Goal: Task Accomplishment & Management: Use online tool/utility

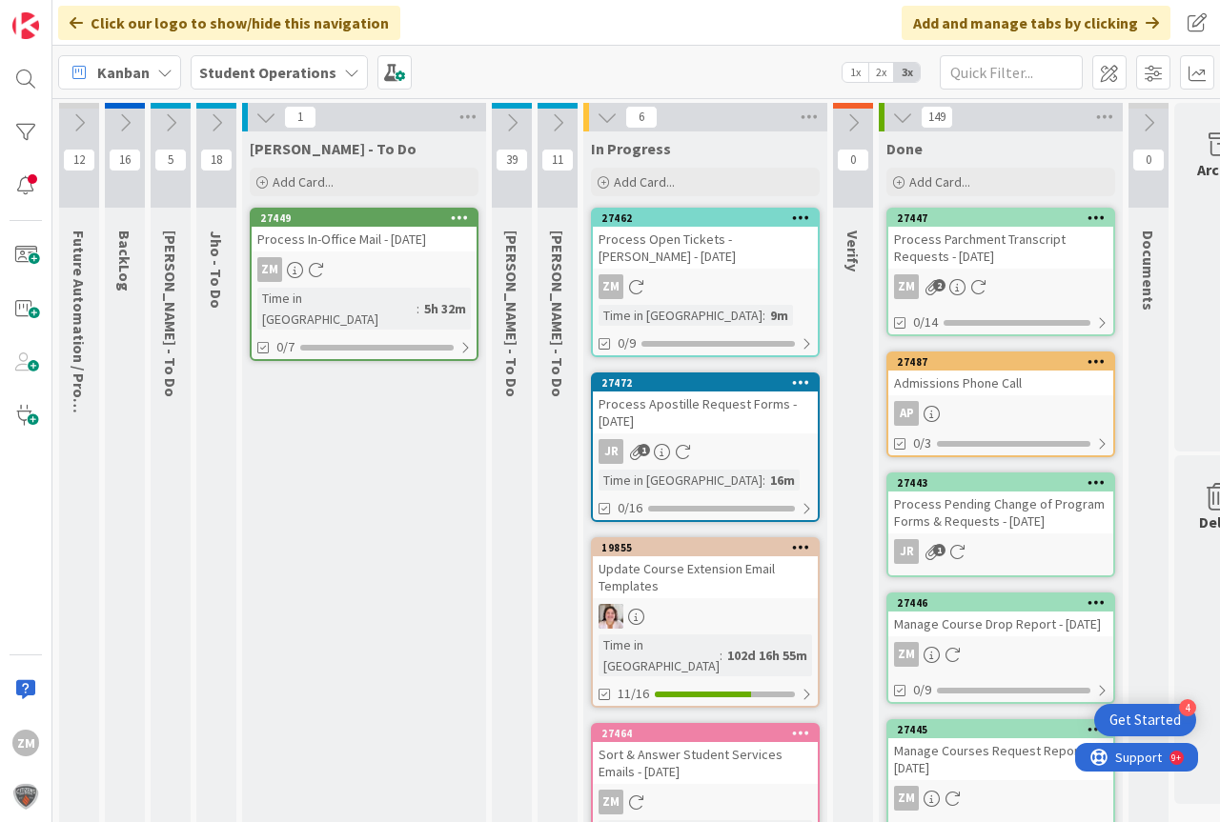
scroll to position [0, 16]
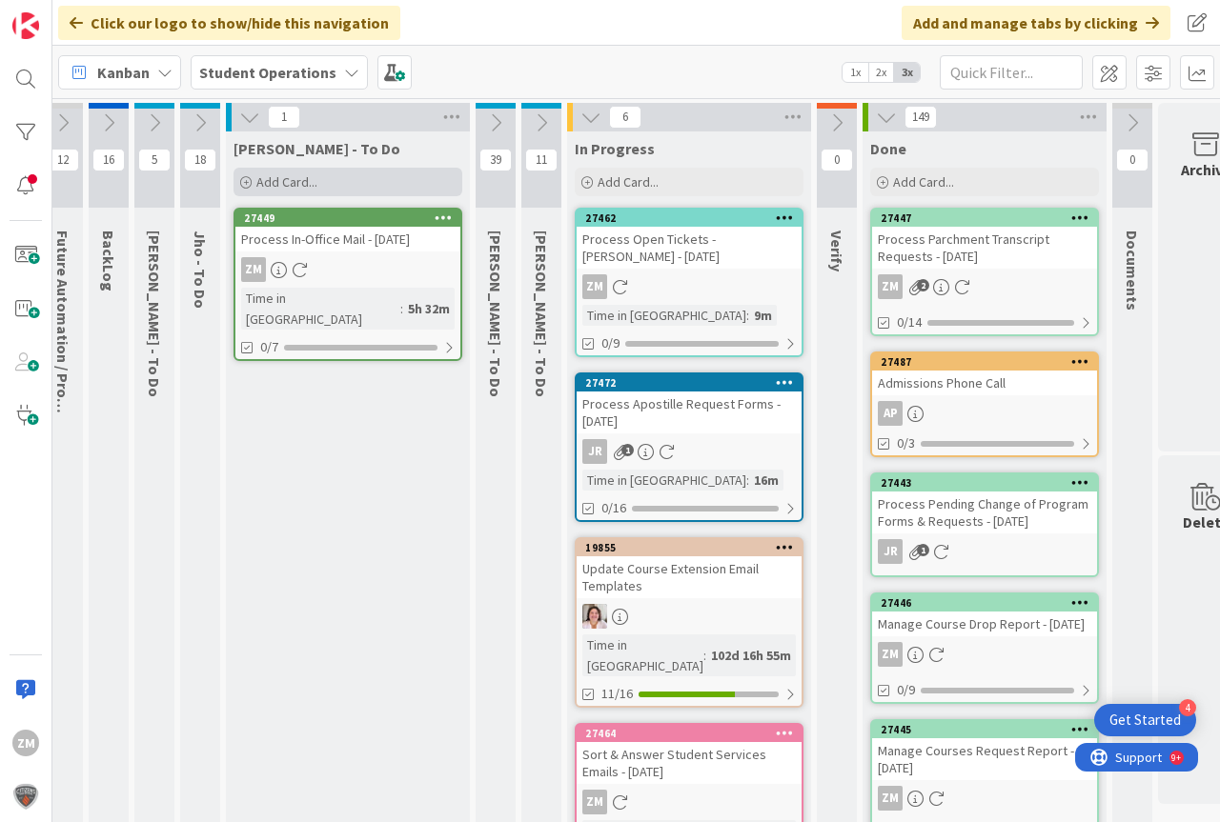
click at [284, 183] on span "Add Card..." at bounding box center [286, 181] width 61 height 17
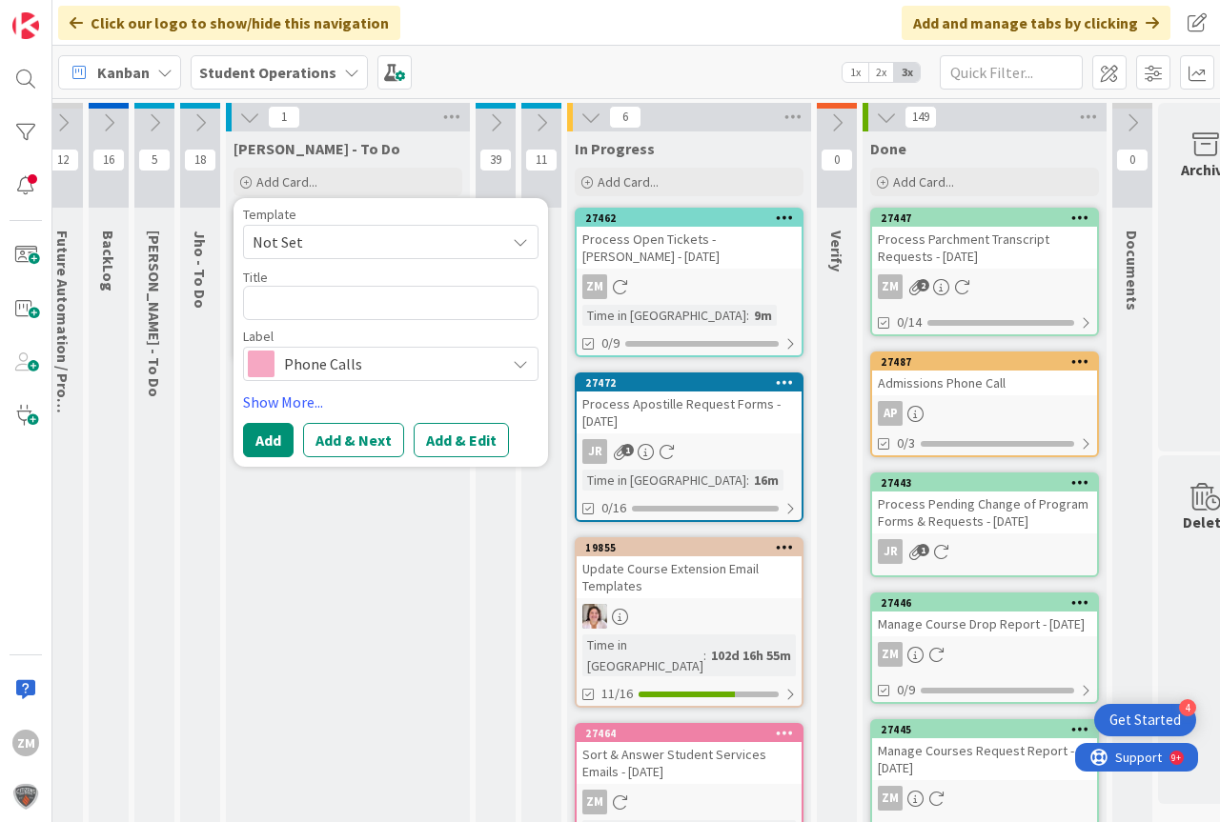
click at [521, 249] on icon at bounding box center [520, 241] width 15 height 15
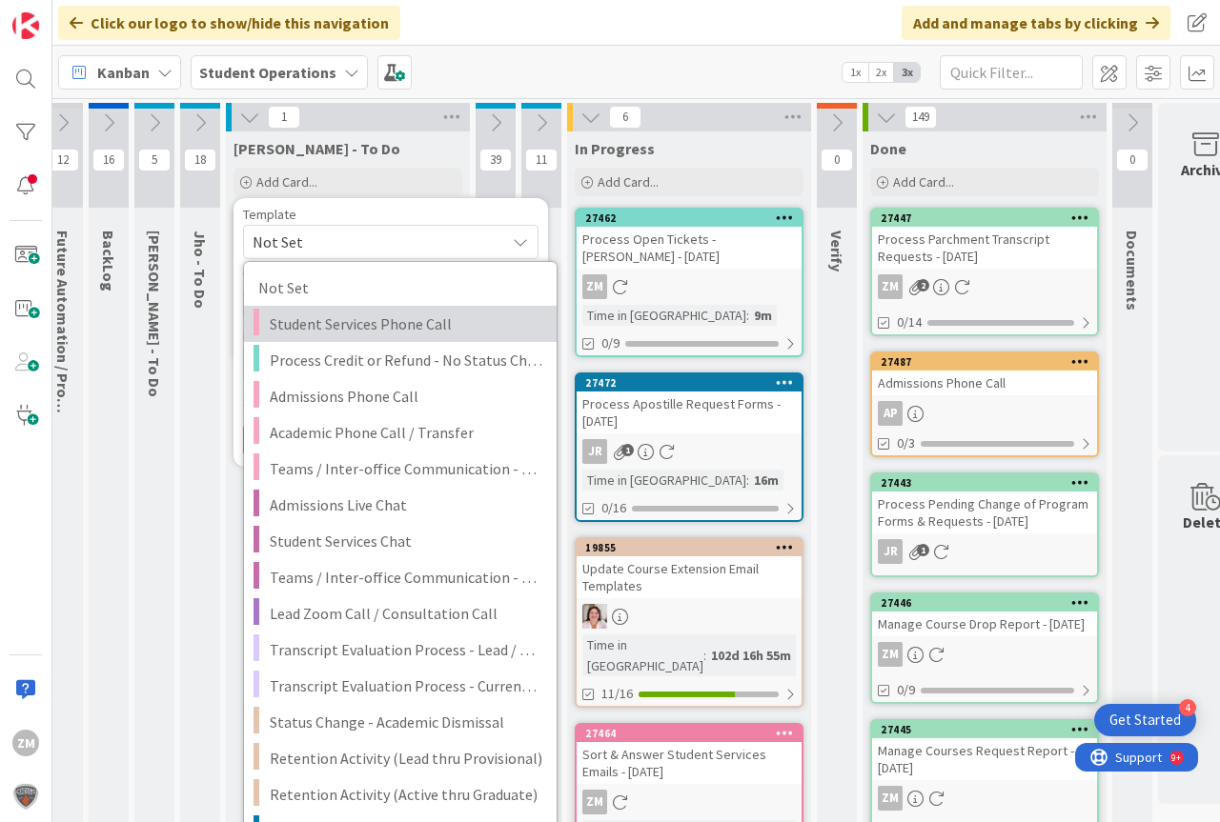
click at [329, 327] on span "Student Services Phone Call" at bounding box center [406, 324] width 273 height 25
type textarea "x"
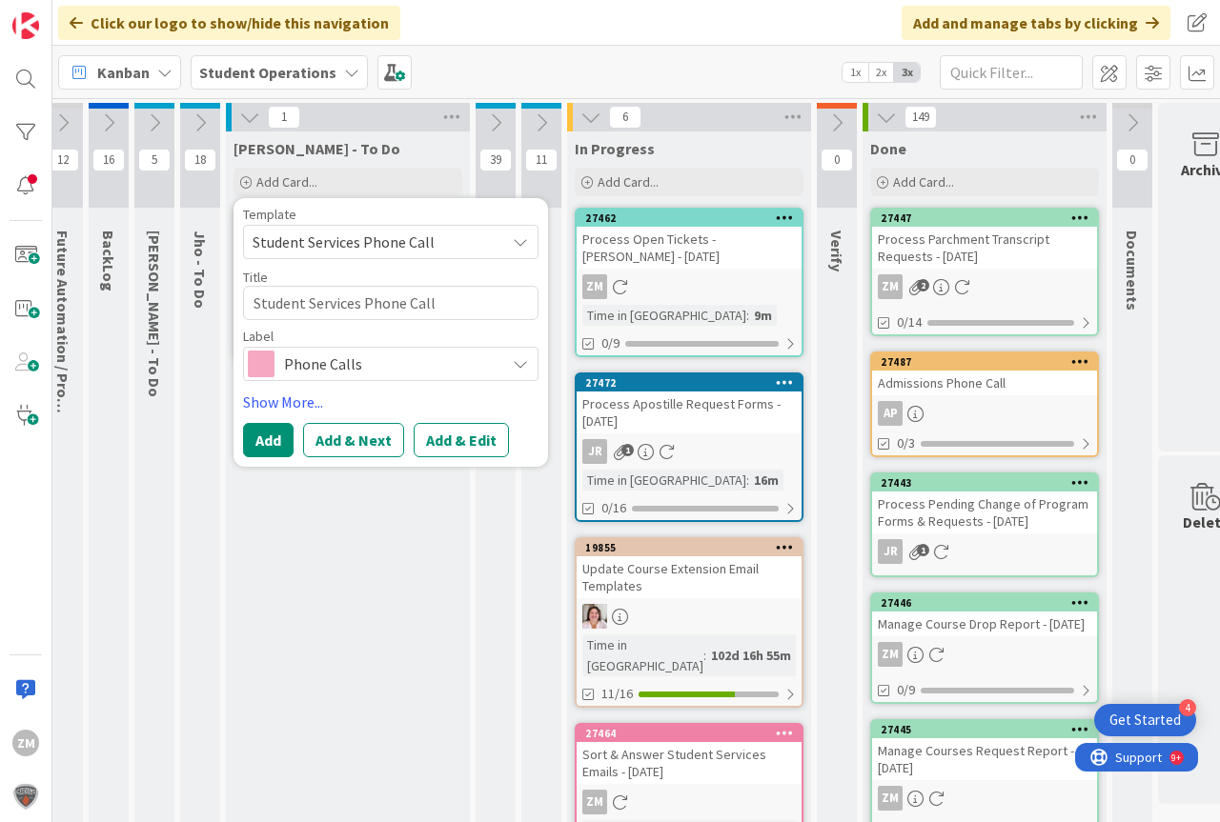
click at [453, 446] on button "Add & Edit" at bounding box center [461, 440] width 95 height 34
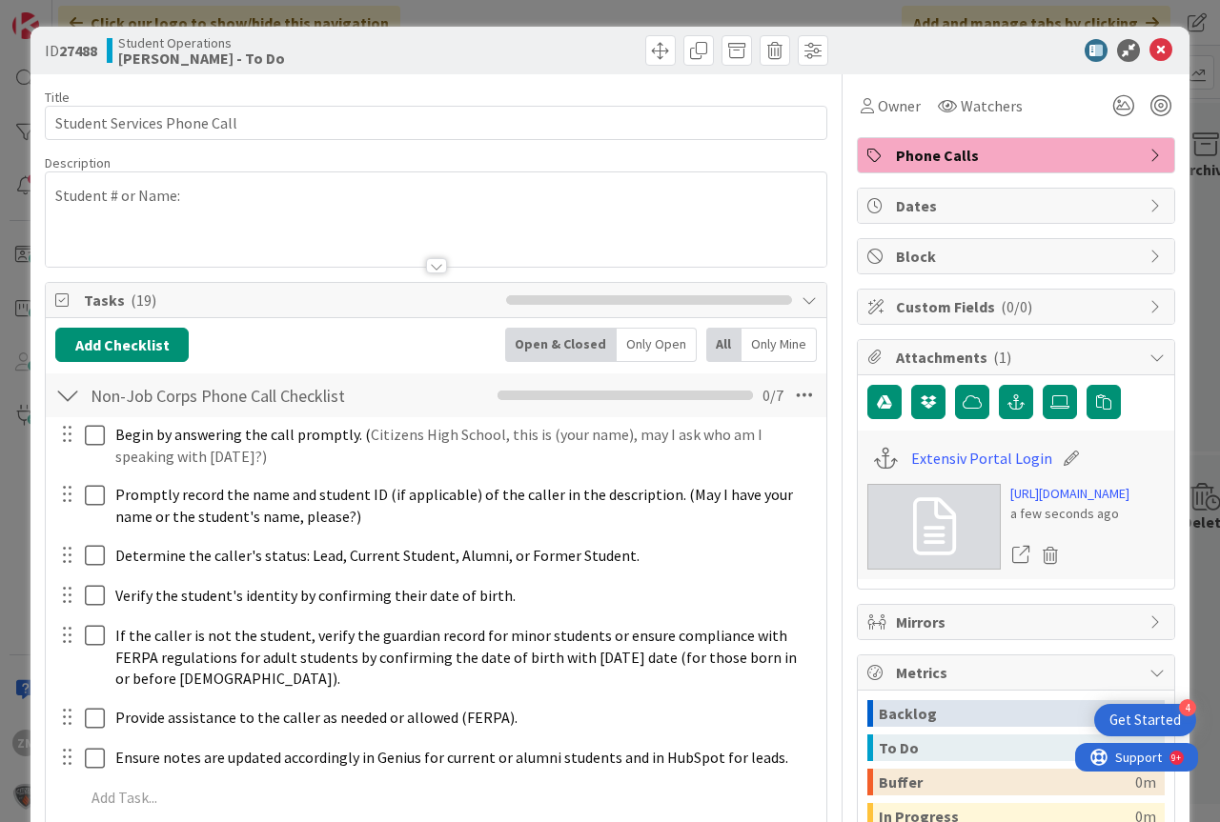
click at [212, 205] on div "Student # or Name:" at bounding box center [436, 219] width 780 height 94
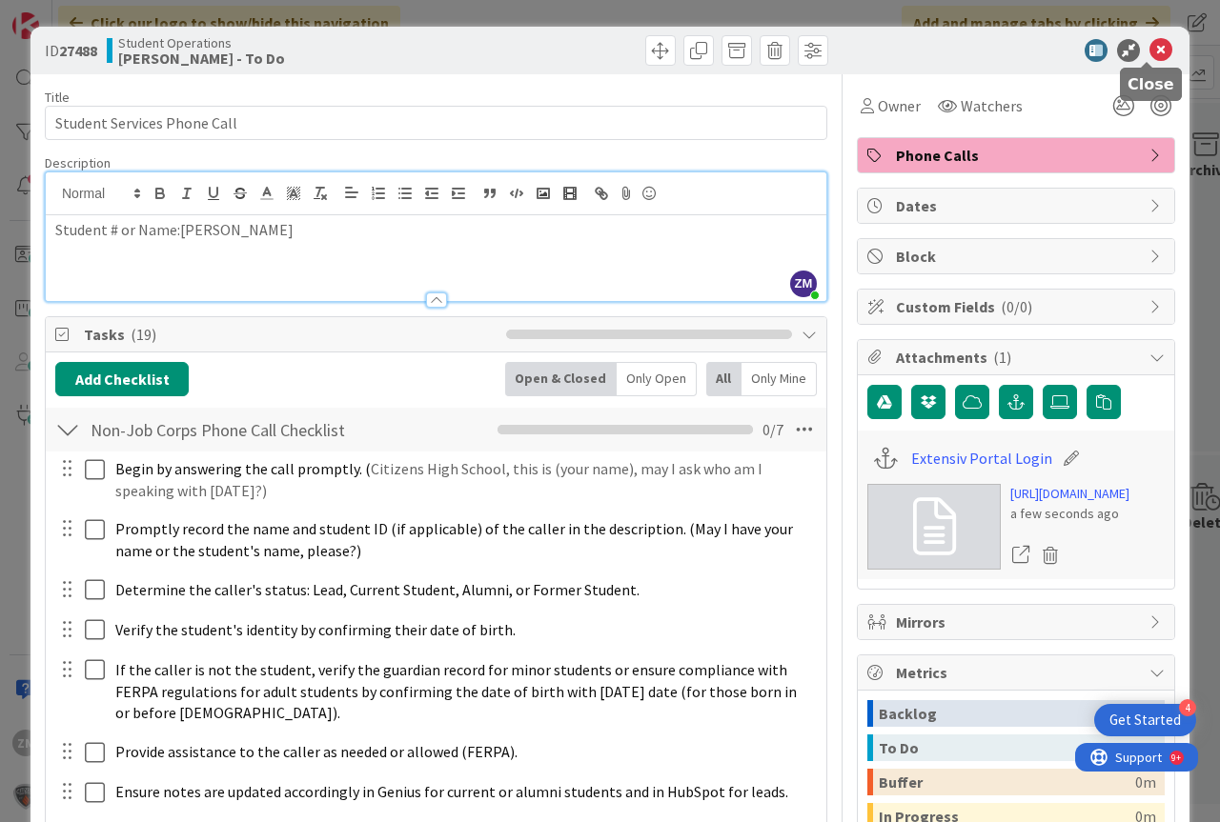
drag, startPoint x: 1150, startPoint y: 44, endPoint x: 1140, endPoint y: 51, distance: 12.4
click at [1150, 45] on icon at bounding box center [1160, 50] width 23 height 23
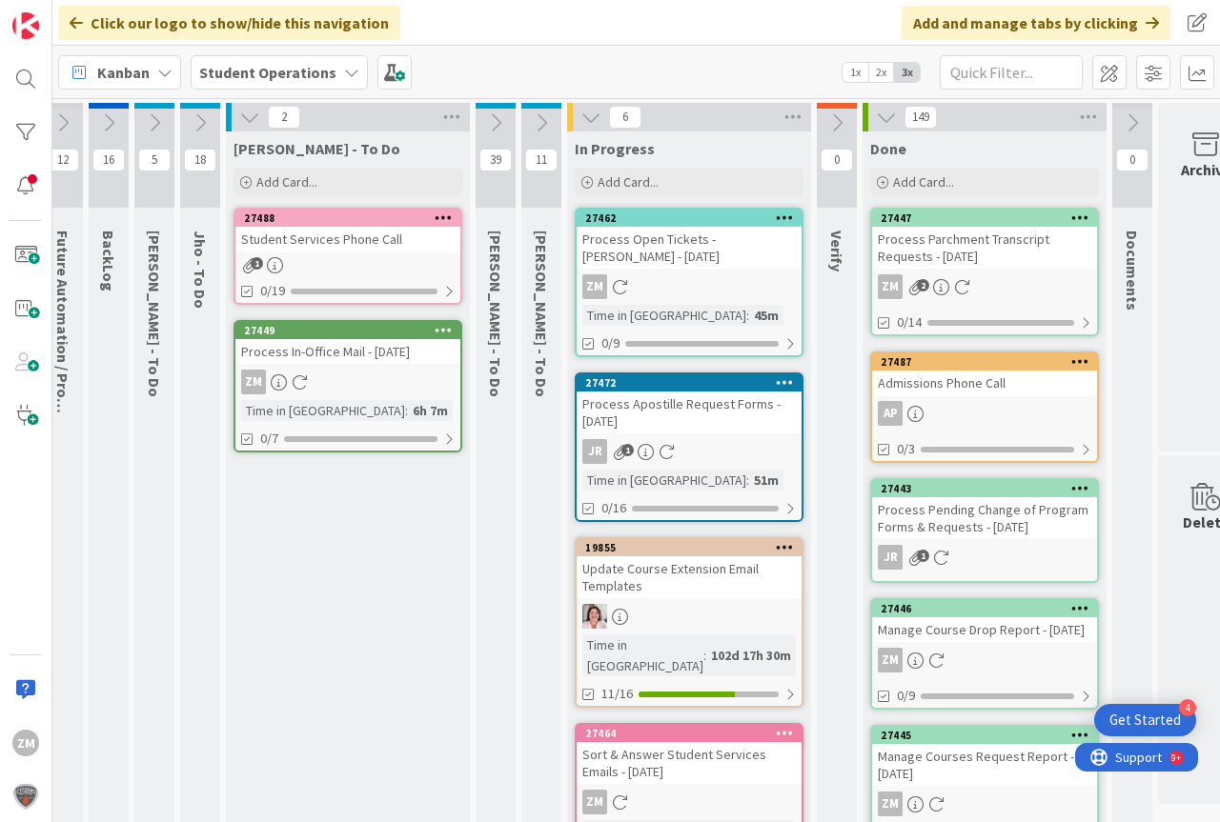
click at [437, 215] on icon at bounding box center [444, 217] width 18 height 13
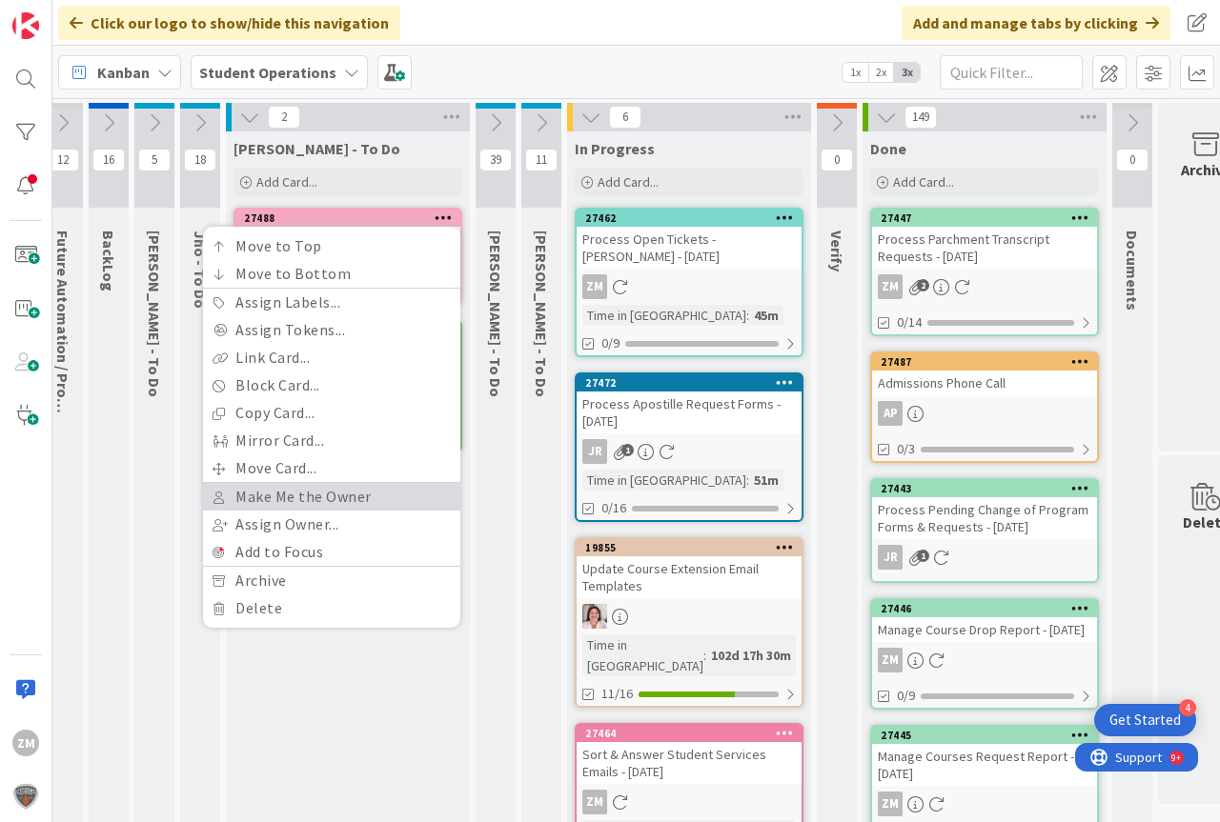
click at [272, 494] on link "Make Me the Owner" at bounding box center [331, 497] width 257 height 28
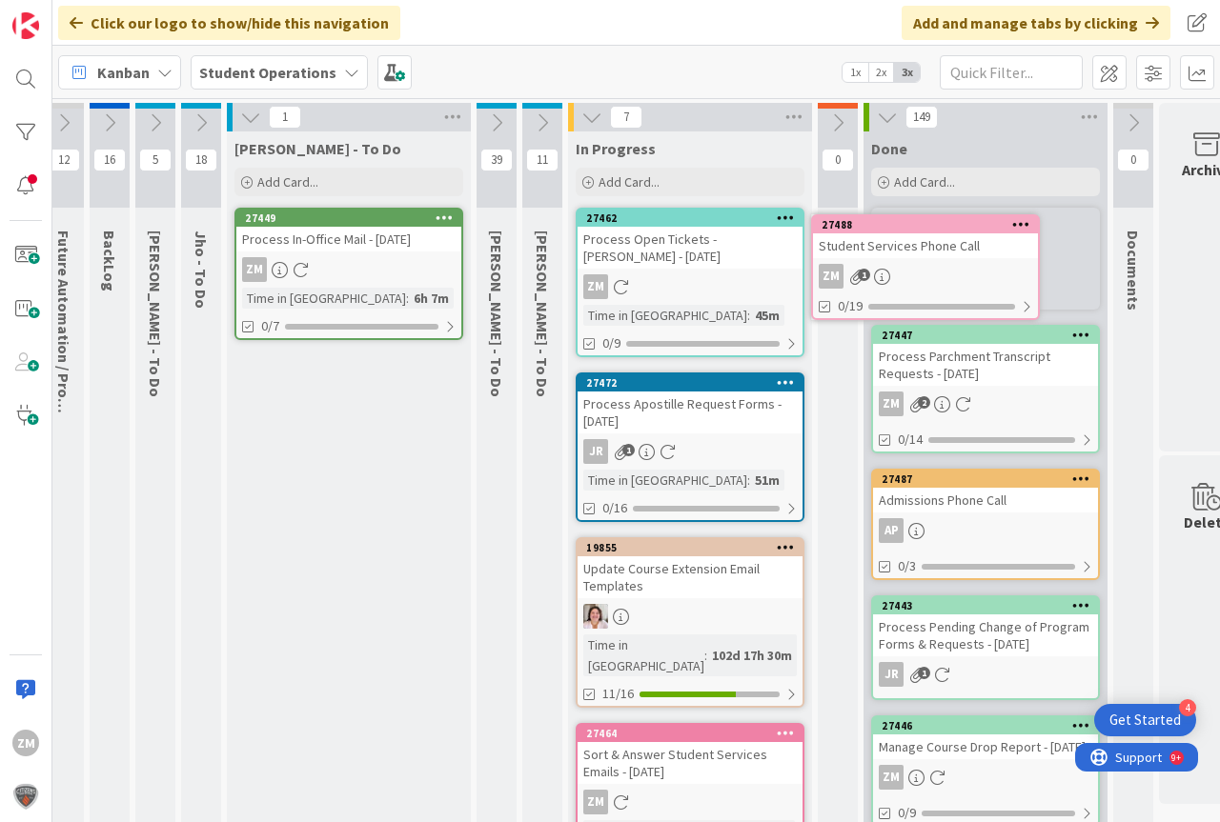
scroll to position [0, 19]
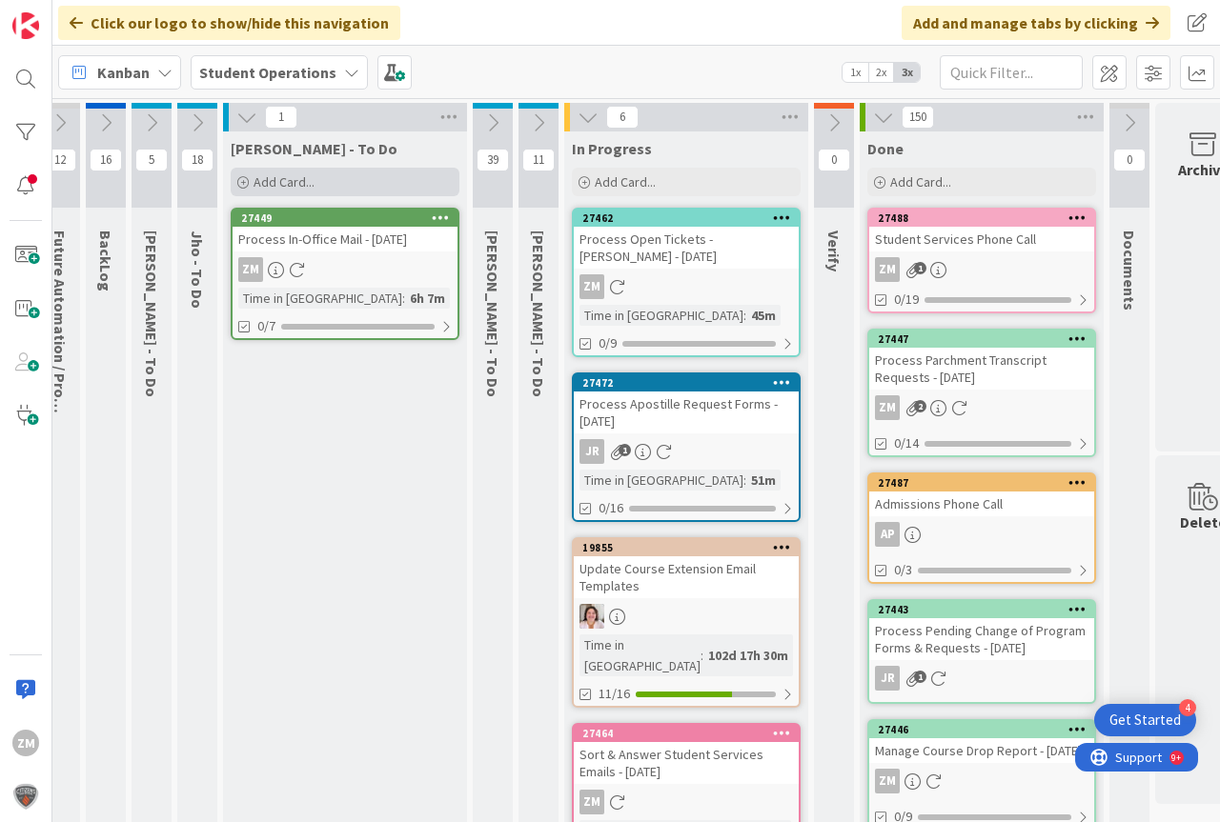
click at [267, 184] on span "Add Card..." at bounding box center [283, 181] width 61 height 17
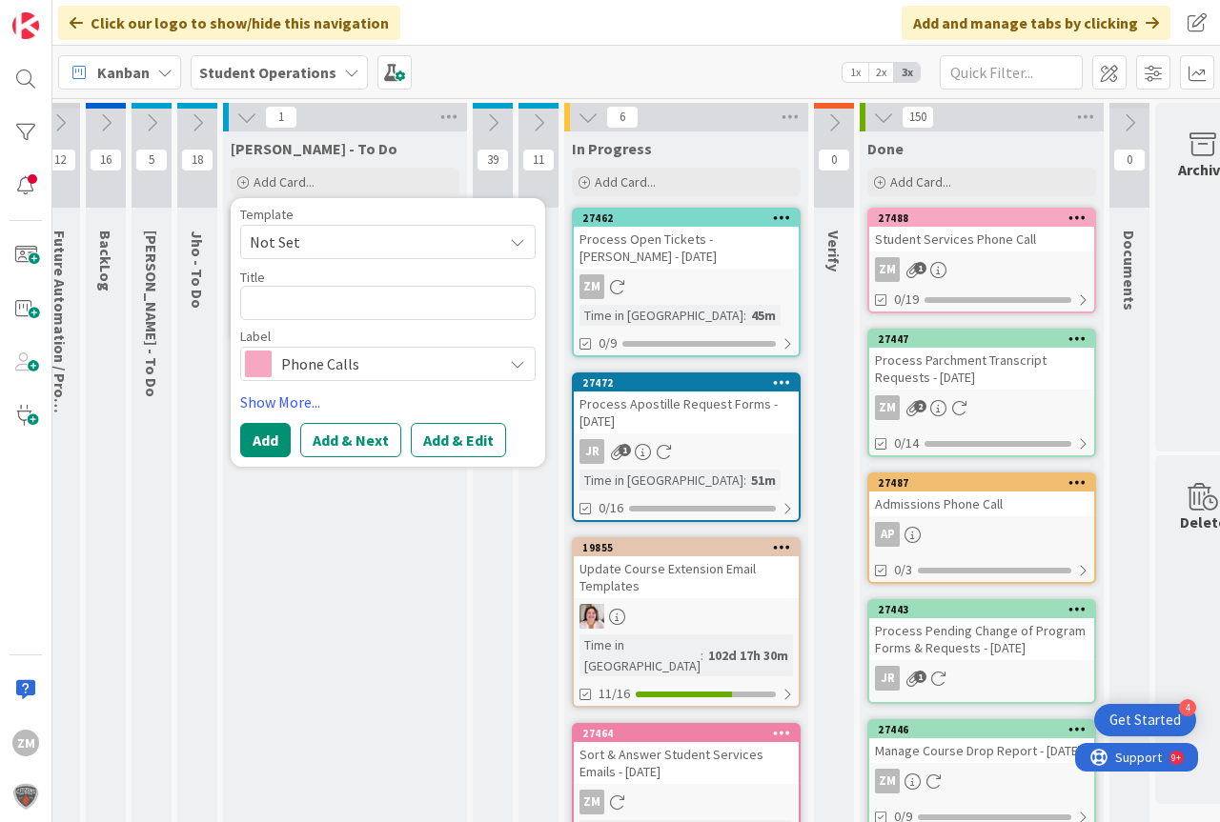
click at [513, 242] on icon at bounding box center [517, 241] width 15 height 15
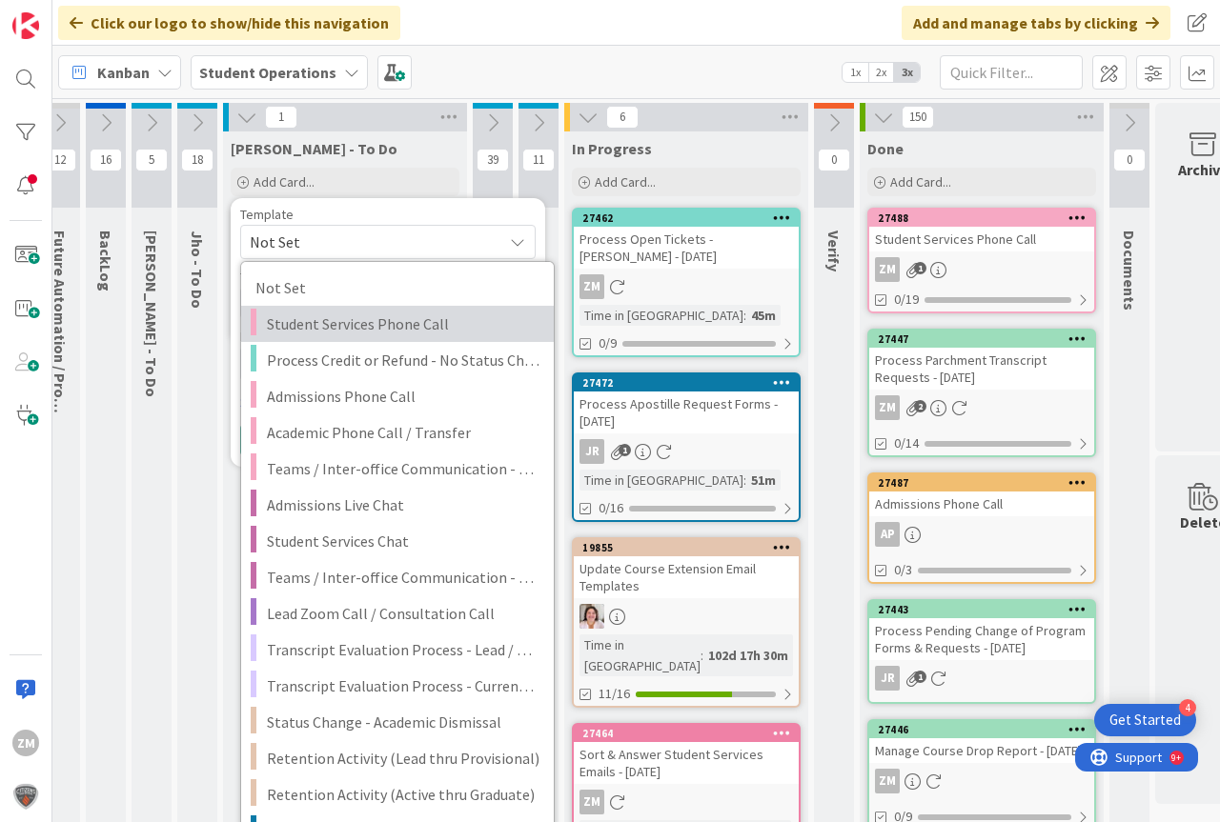
click at [314, 322] on span "Student Services Phone Call" at bounding box center [403, 324] width 273 height 25
type textarea "x"
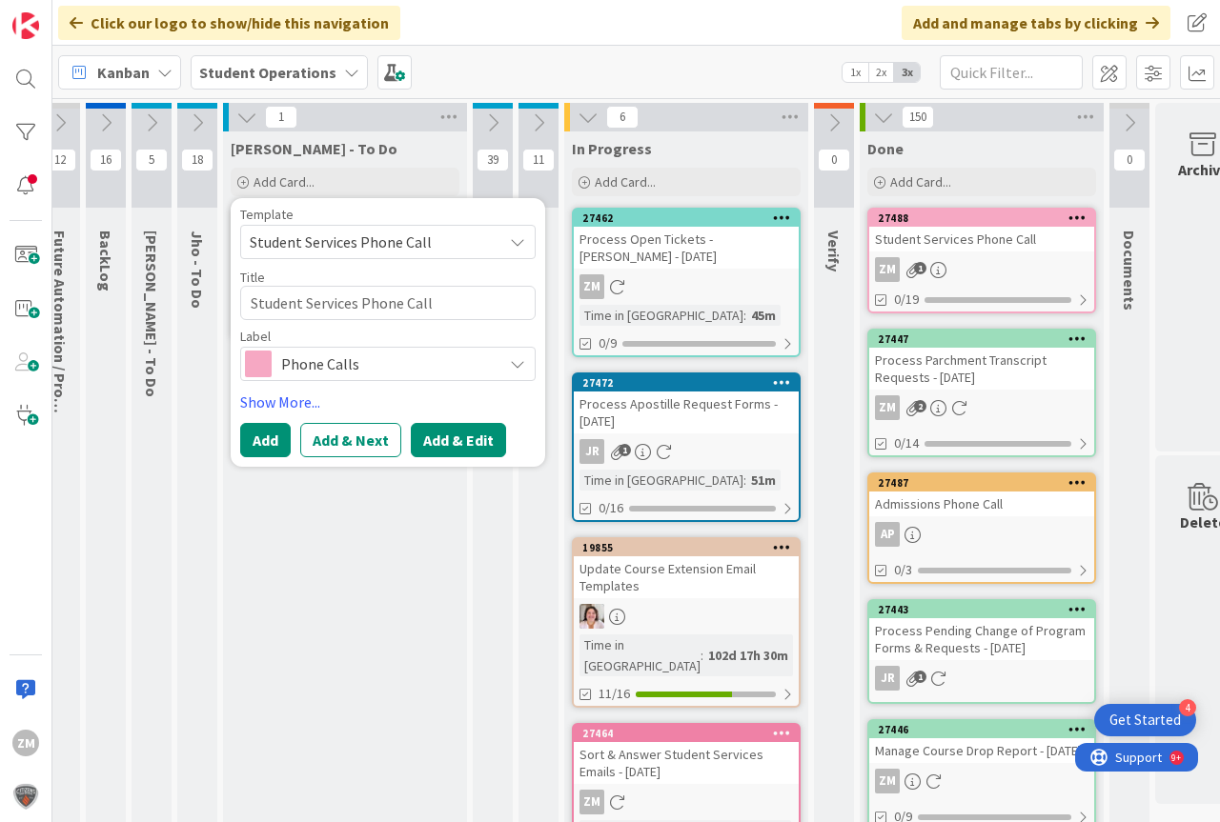
click at [471, 442] on button "Add & Edit" at bounding box center [458, 440] width 95 height 34
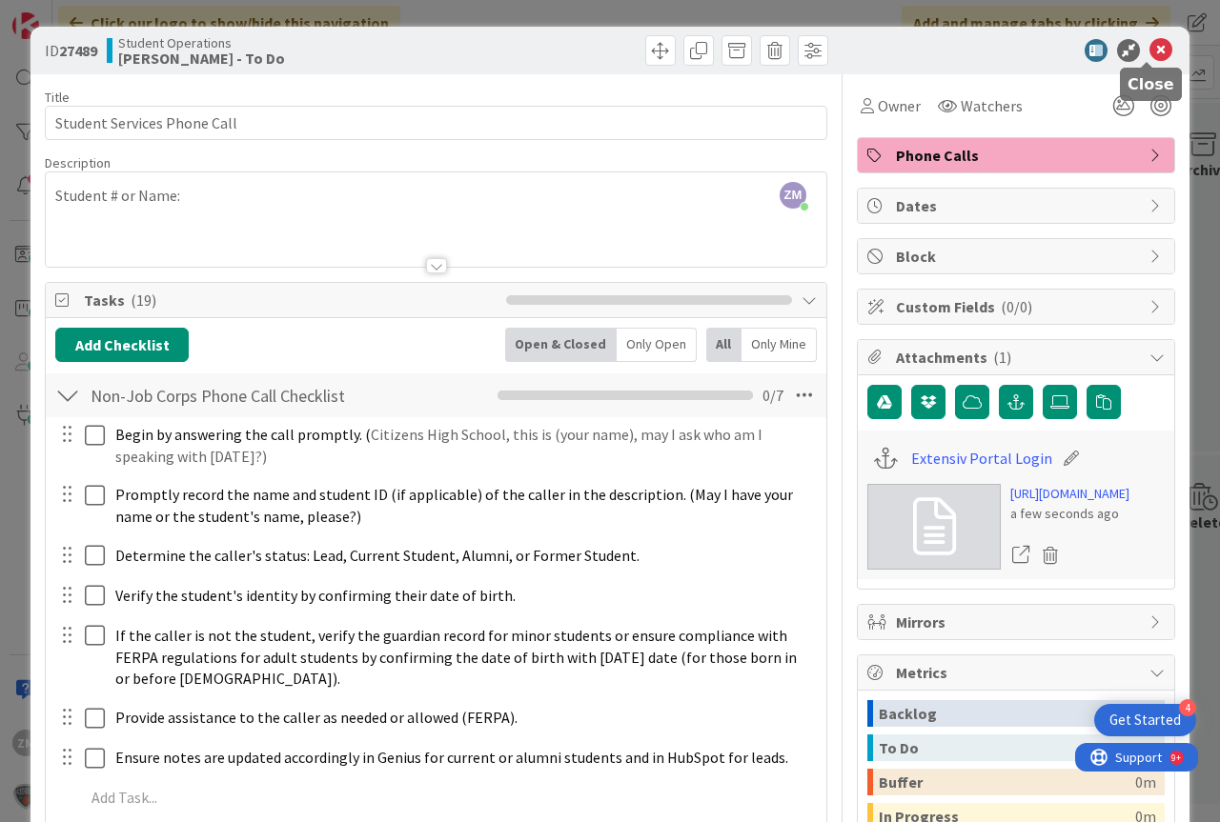
click at [1149, 54] on icon at bounding box center [1160, 50] width 23 height 23
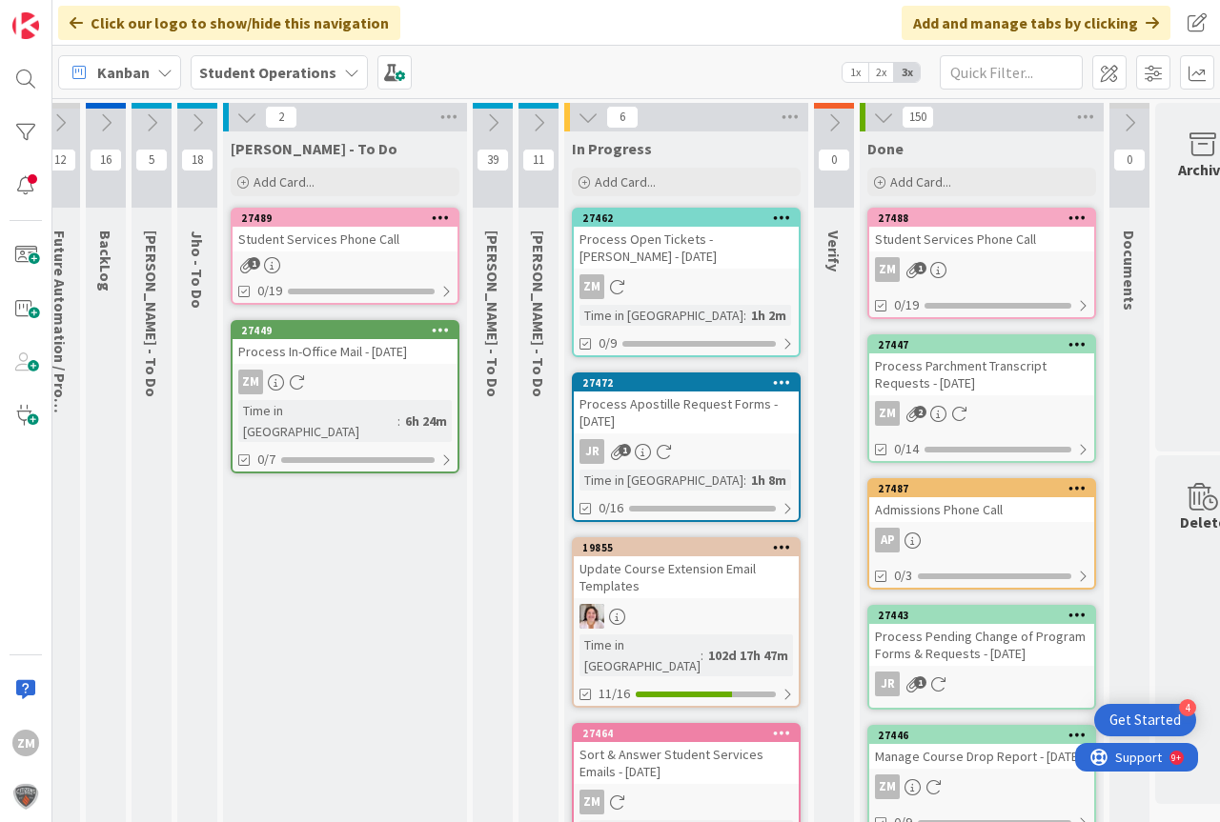
click at [299, 253] on link "27489 Student Services Phone Call 1 0/19" at bounding box center [345, 256] width 229 height 97
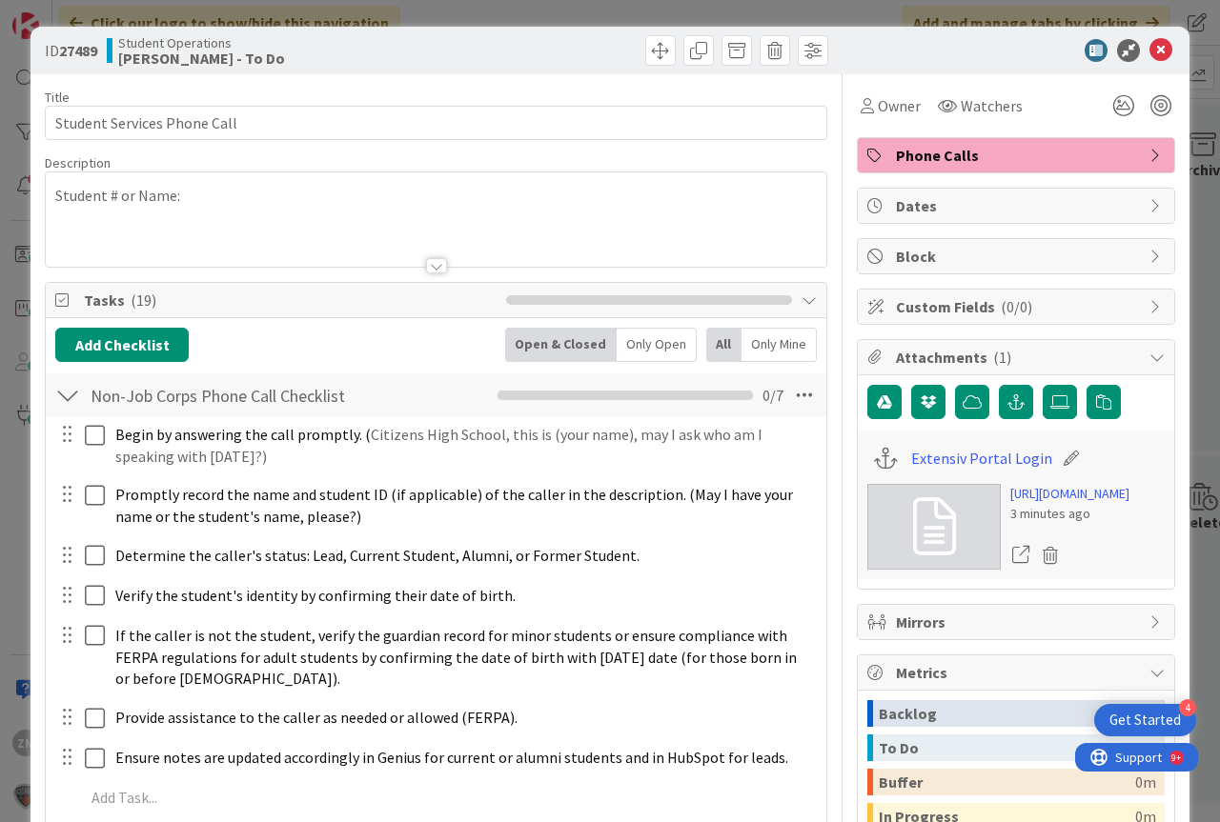
click at [232, 204] on p "Student # or Name:" at bounding box center [435, 196] width 761 height 22
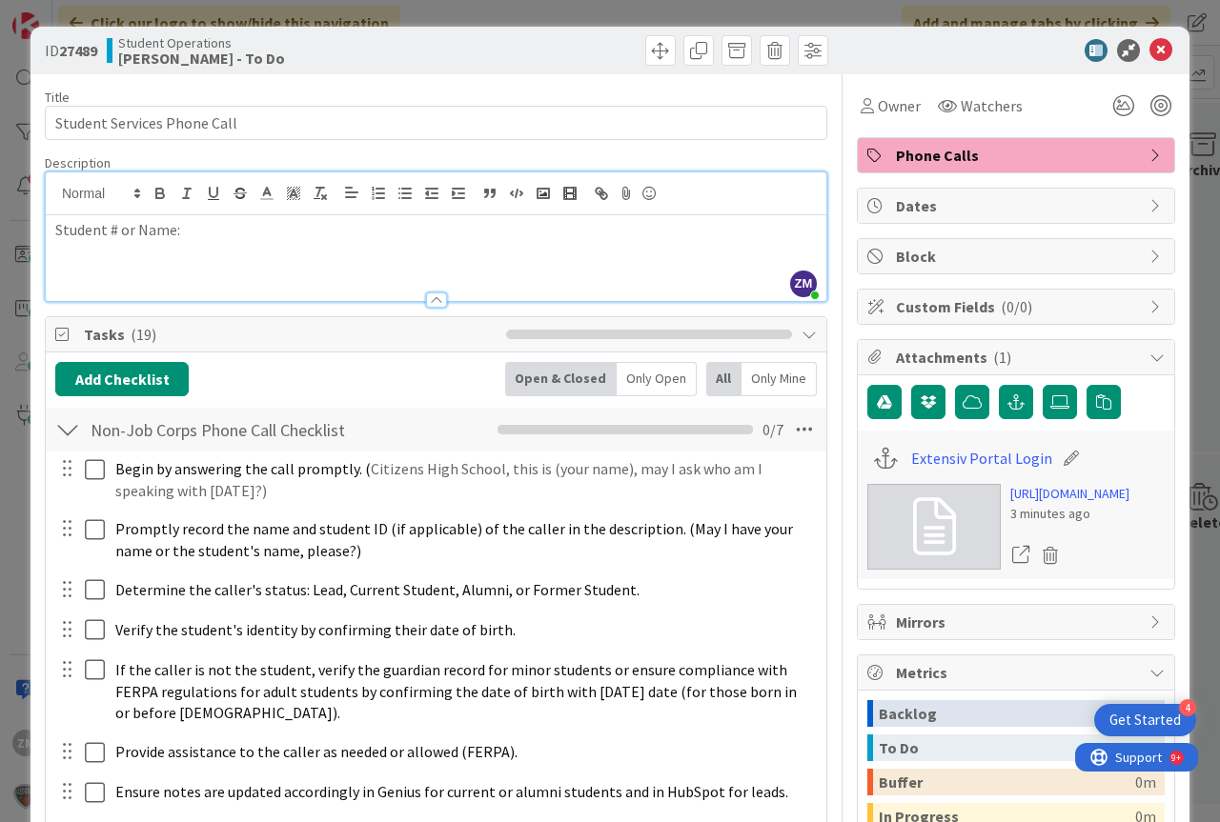
click at [214, 230] on p "Student # or Name:" at bounding box center [435, 230] width 761 height 22
click at [1149, 47] on icon at bounding box center [1160, 50] width 23 height 23
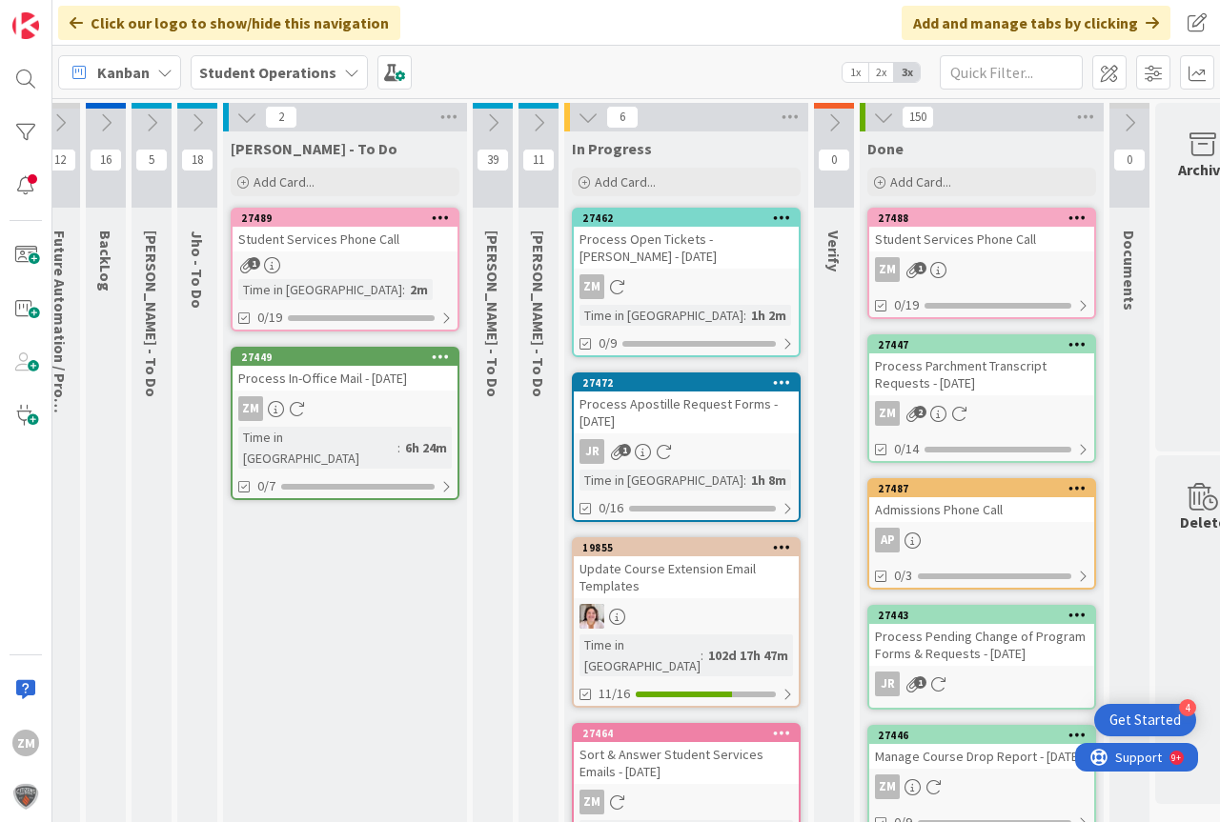
click at [432, 216] on icon at bounding box center [441, 217] width 18 height 13
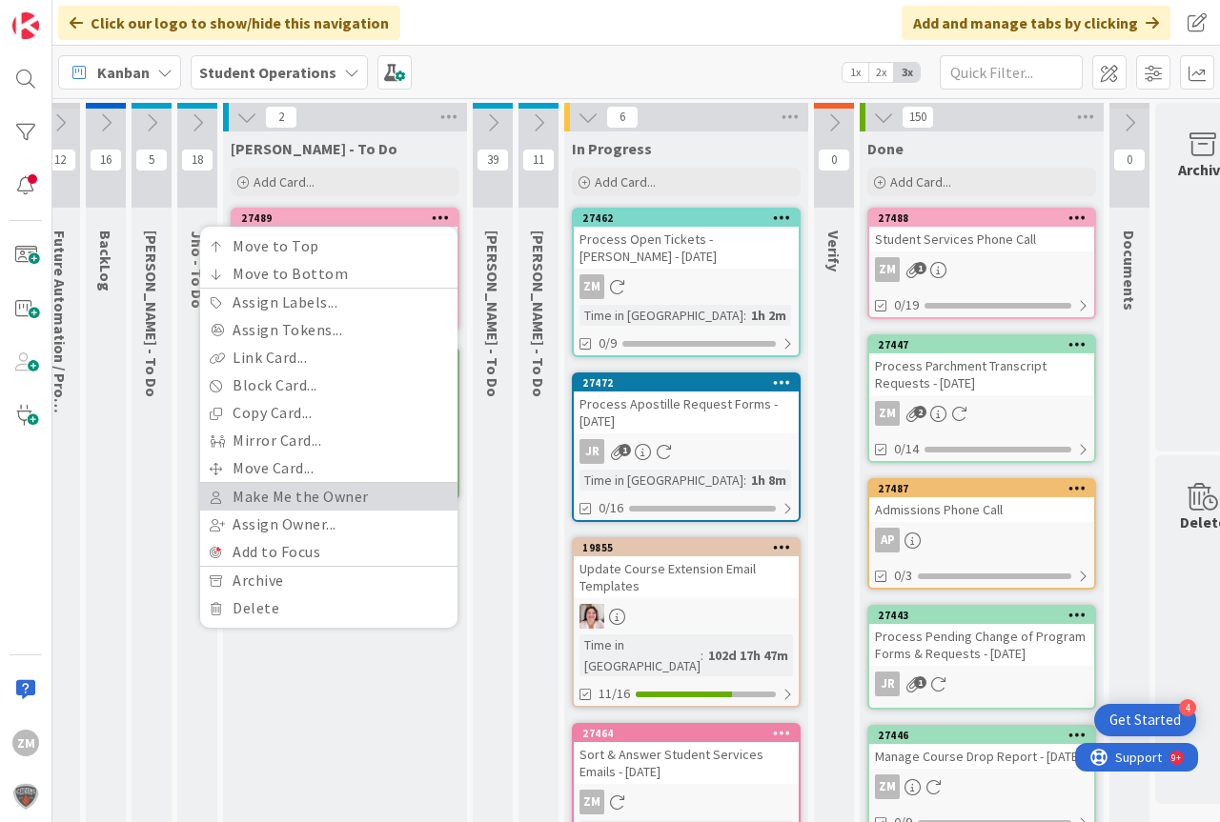
click at [274, 496] on link "Make Me the Owner" at bounding box center [328, 497] width 257 height 28
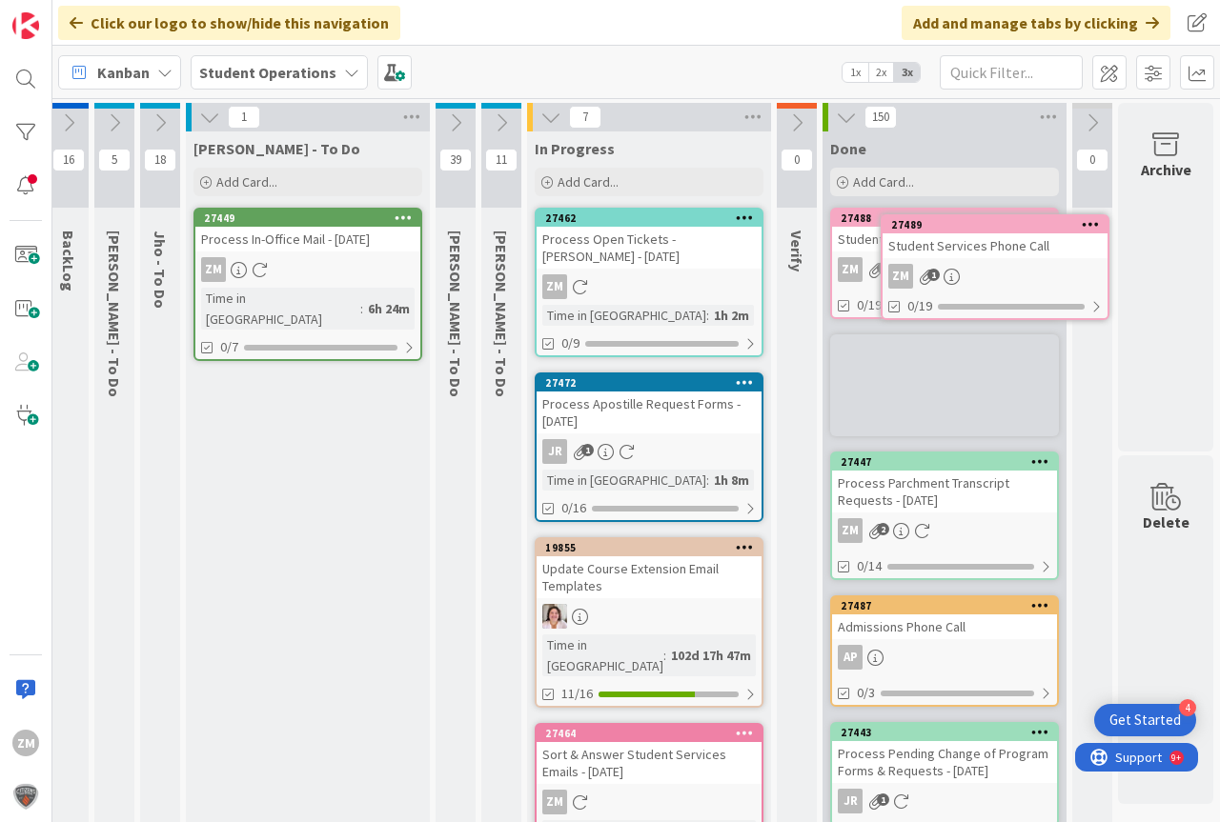
scroll to position [0, 71]
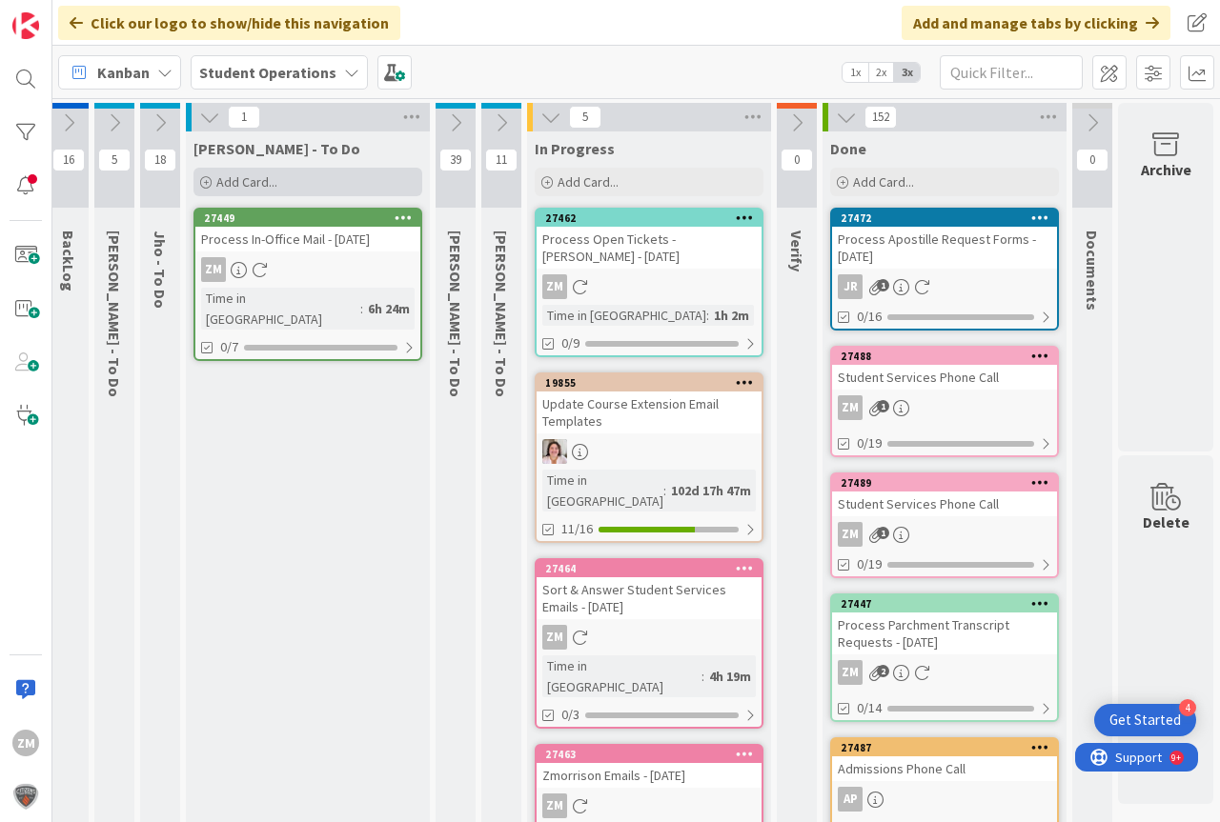
click at [239, 182] on span "Add Card..." at bounding box center [246, 181] width 61 height 17
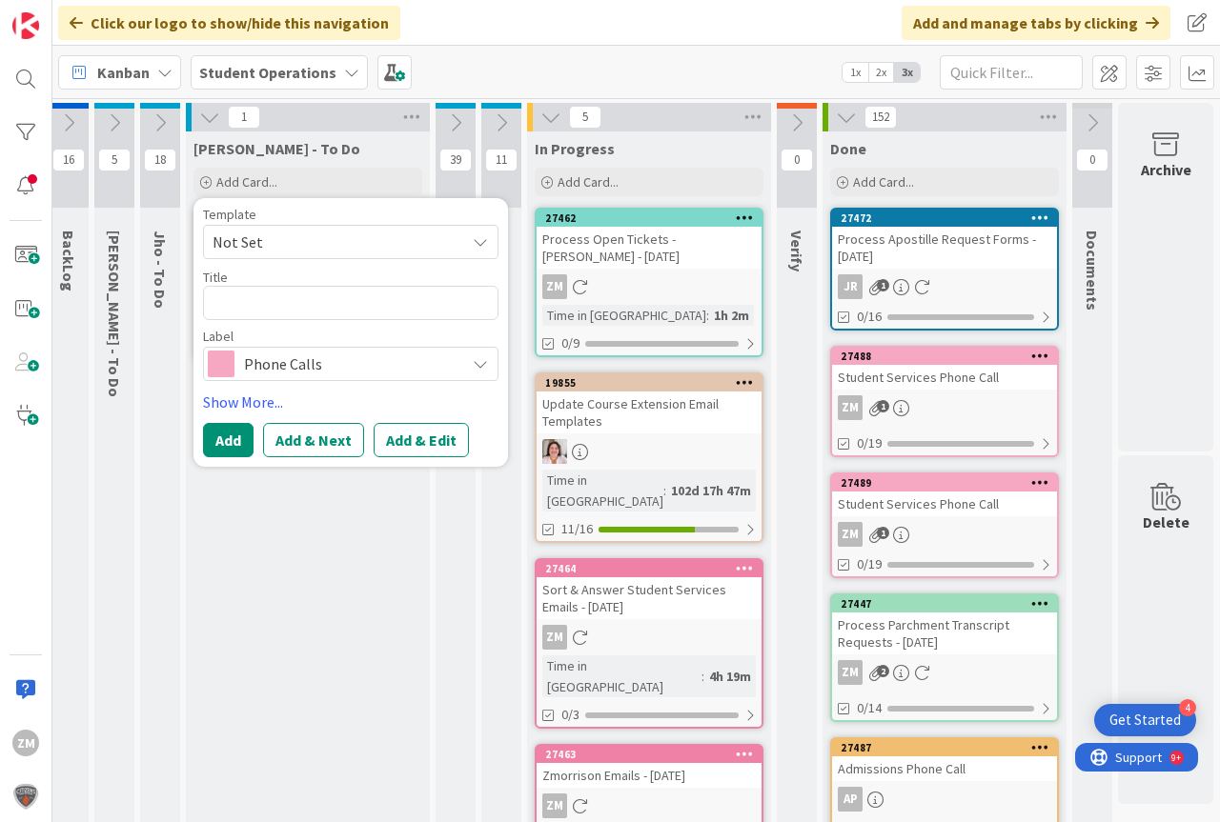
click at [473, 245] on icon at bounding box center [480, 241] width 15 height 15
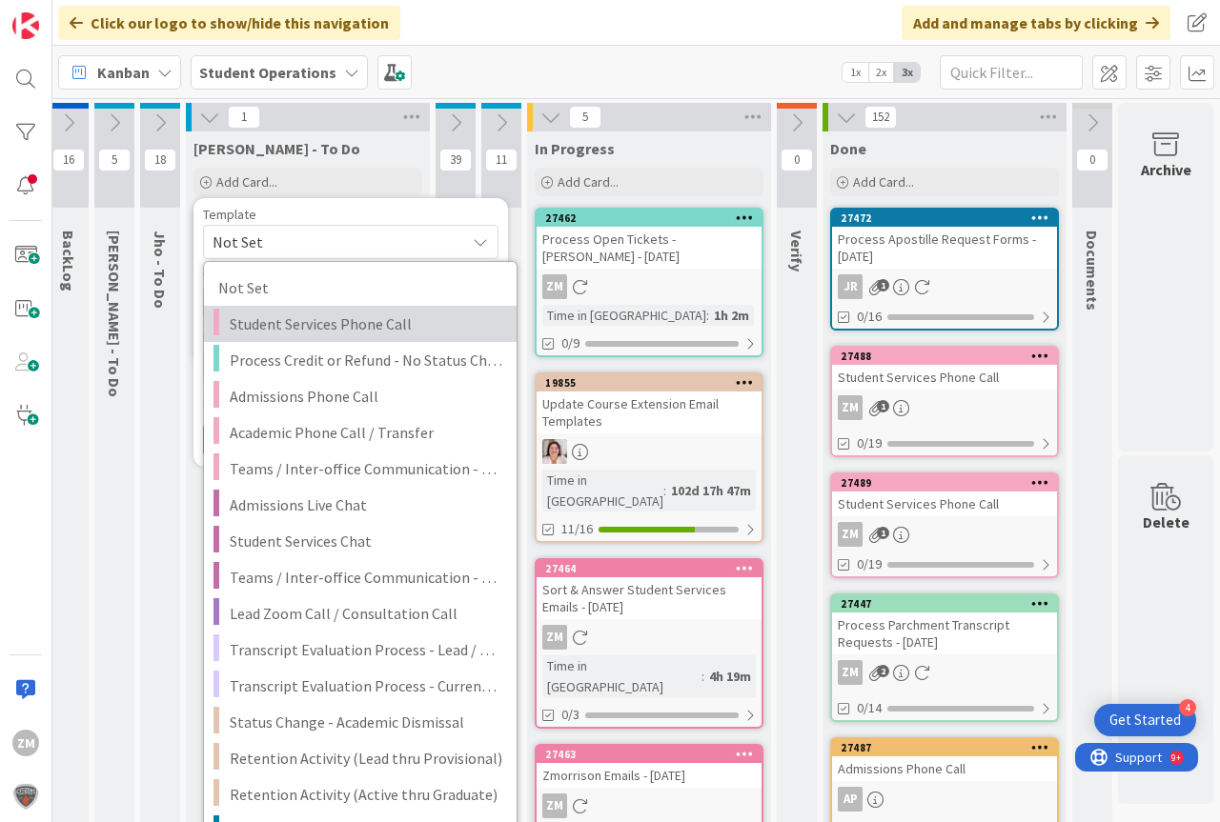
click at [312, 329] on span "Student Services Phone Call" at bounding box center [366, 324] width 273 height 25
type textarea "x"
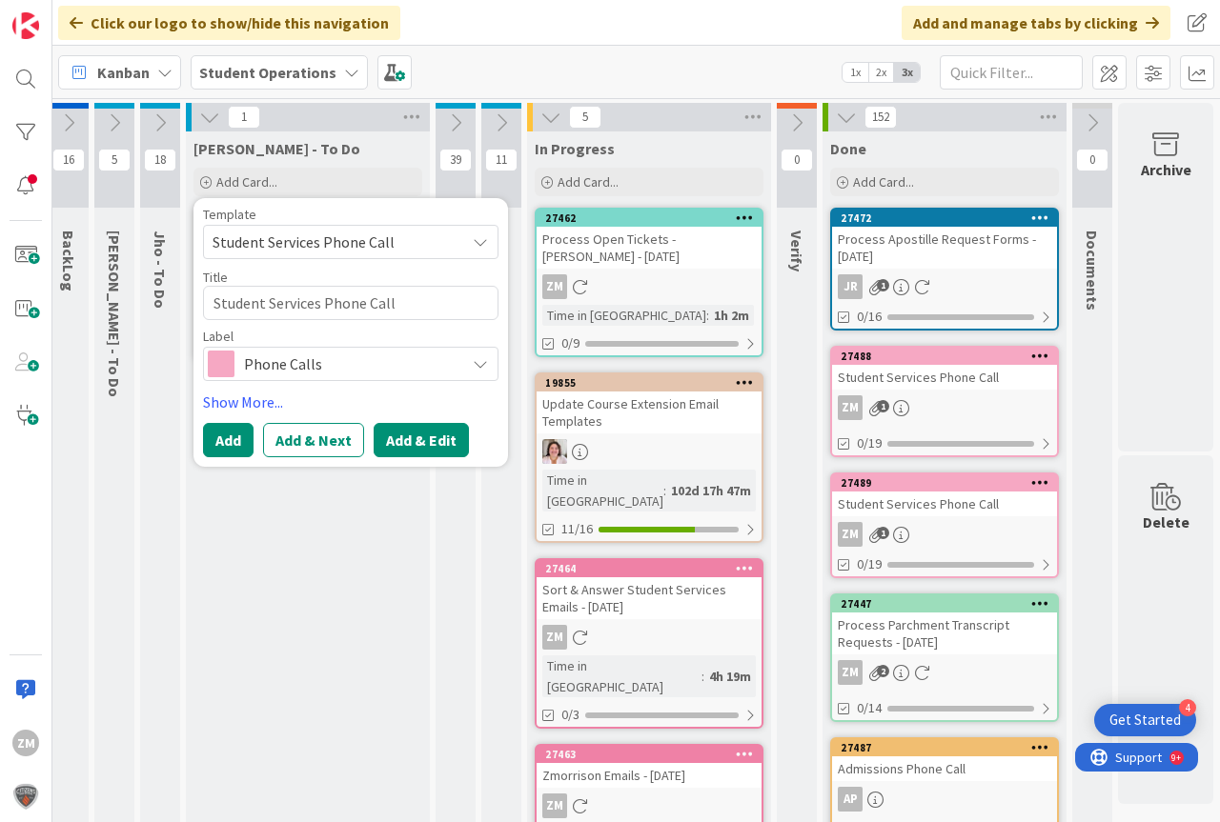
click at [427, 441] on button "Add & Edit" at bounding box center [421, 440] width 95 height 34
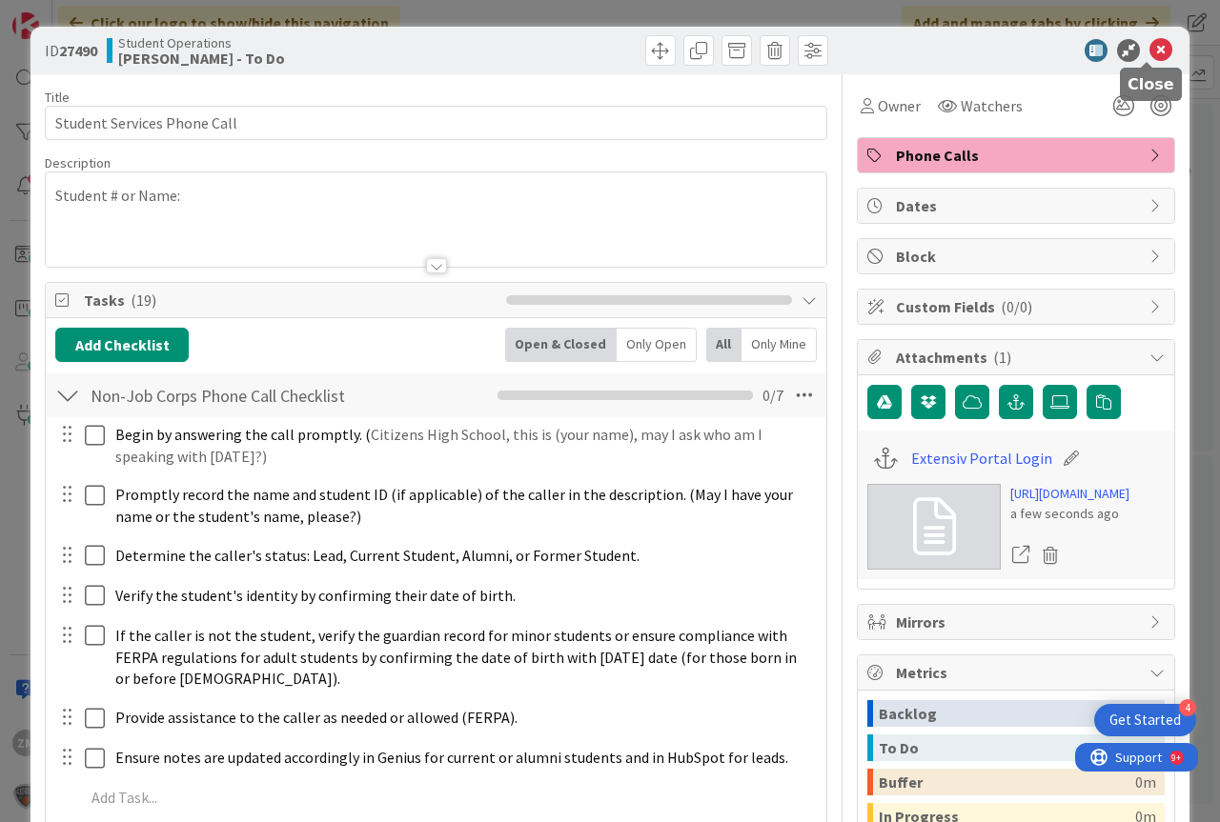
click at [1149, 50] on icon at bounding box center [1160, 50] width 23 height 23
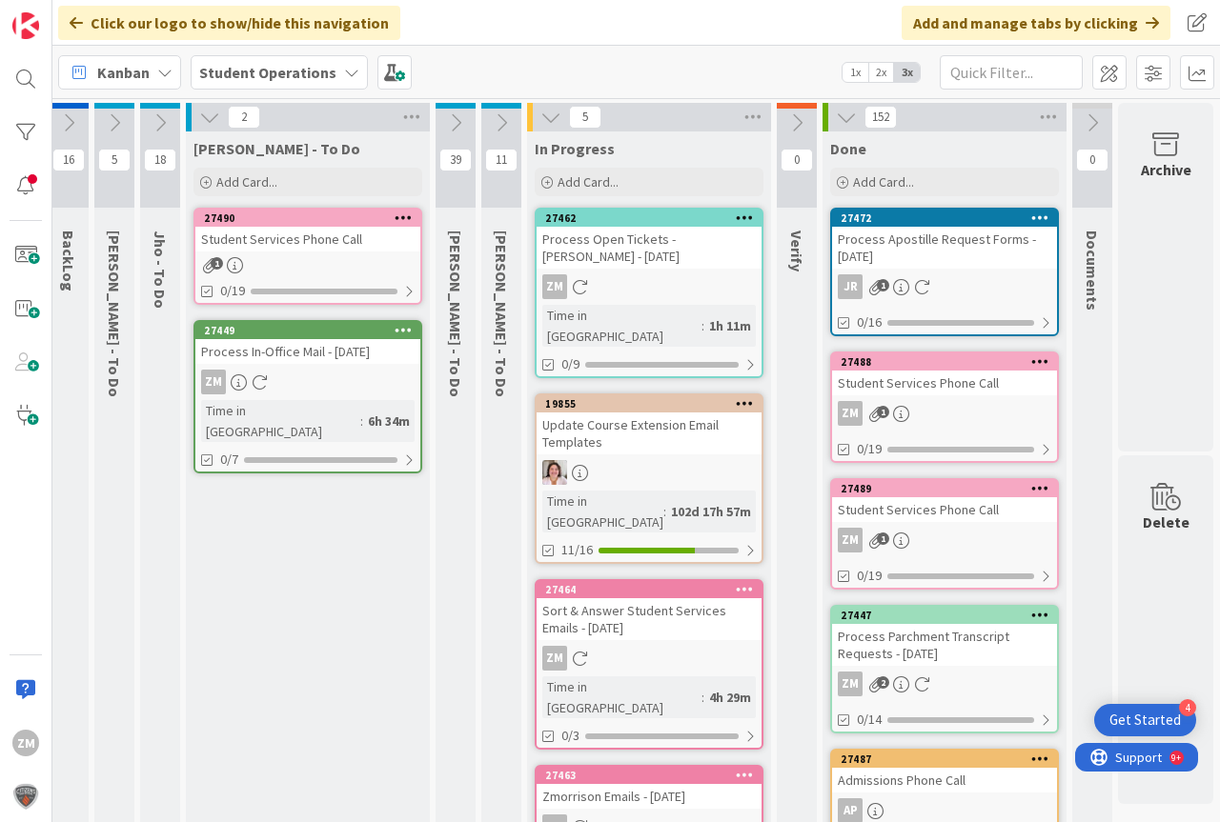
click at [395, 218] on icon at bounding box center [404, 217] width 18 height 13
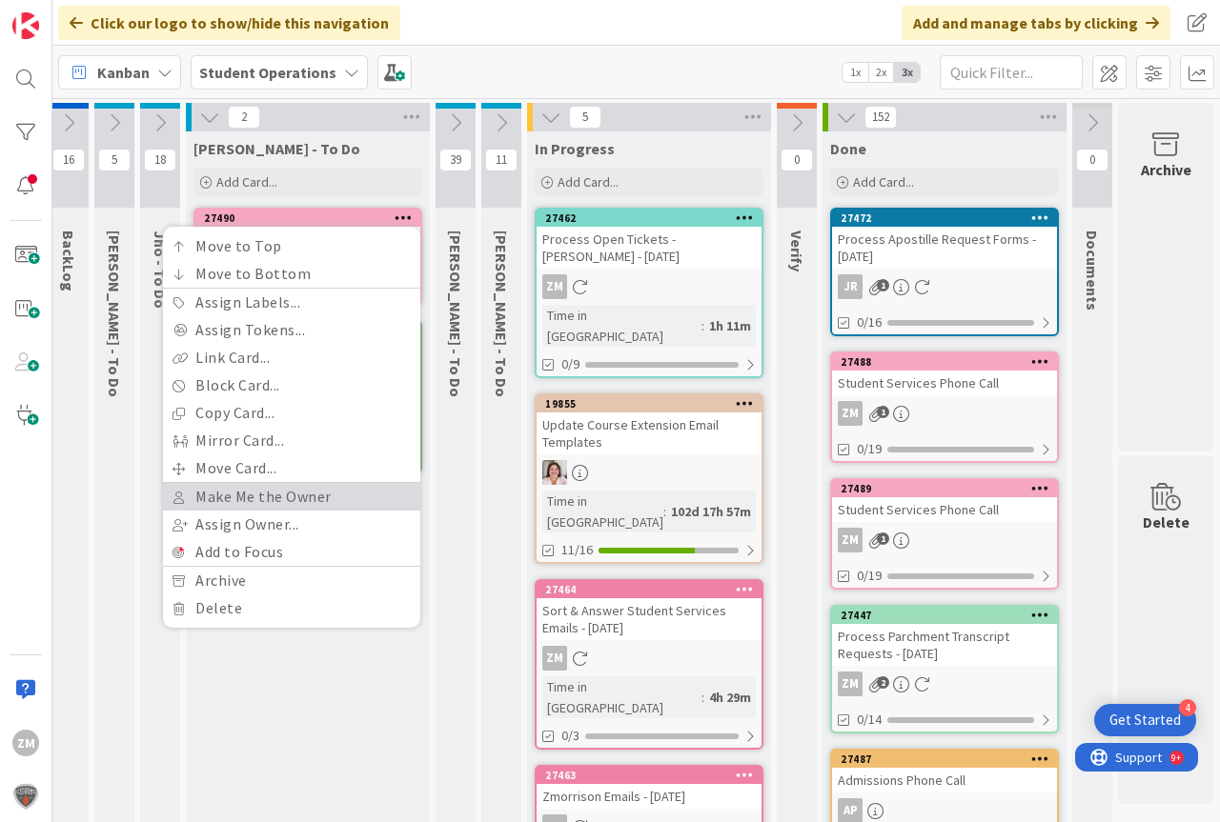
click at [222, 502] on link "Make Me the Owner" at bounding box center [291, 497] width 257 height 28
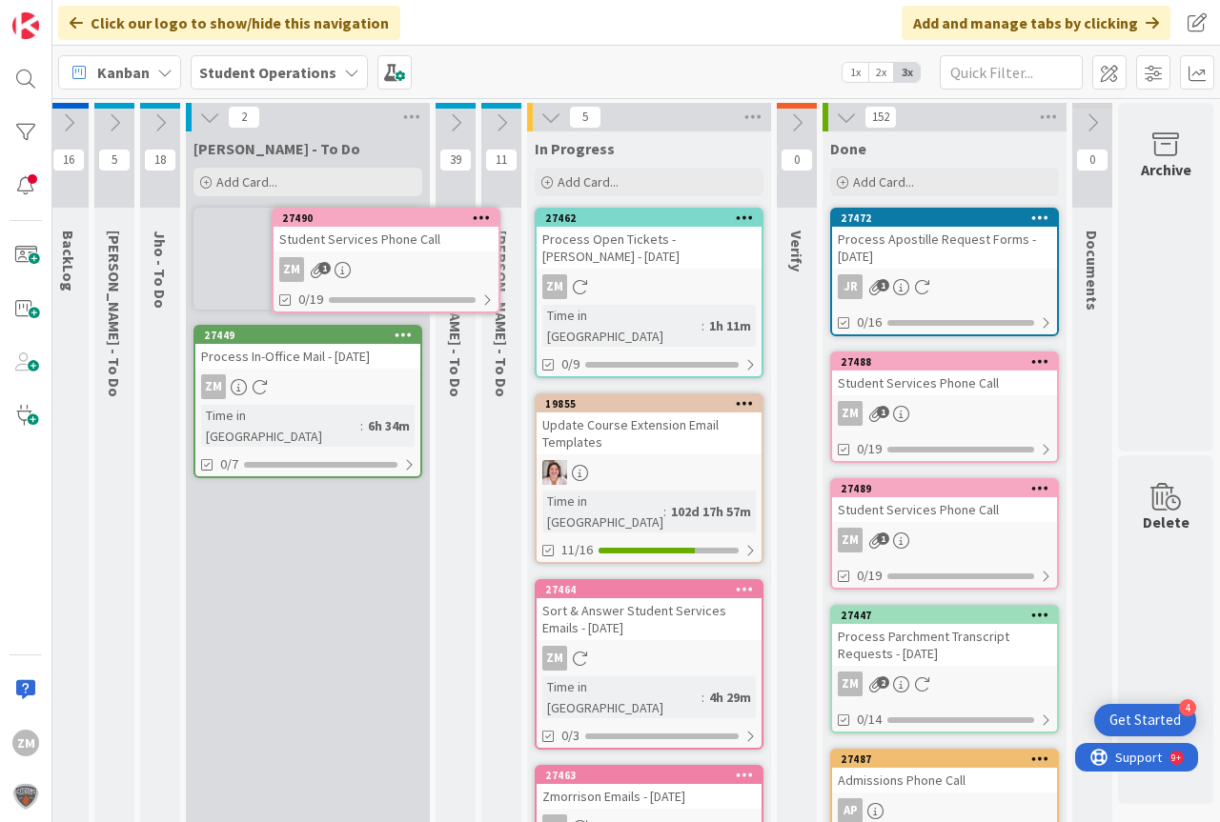
scroll to position [0, 62]
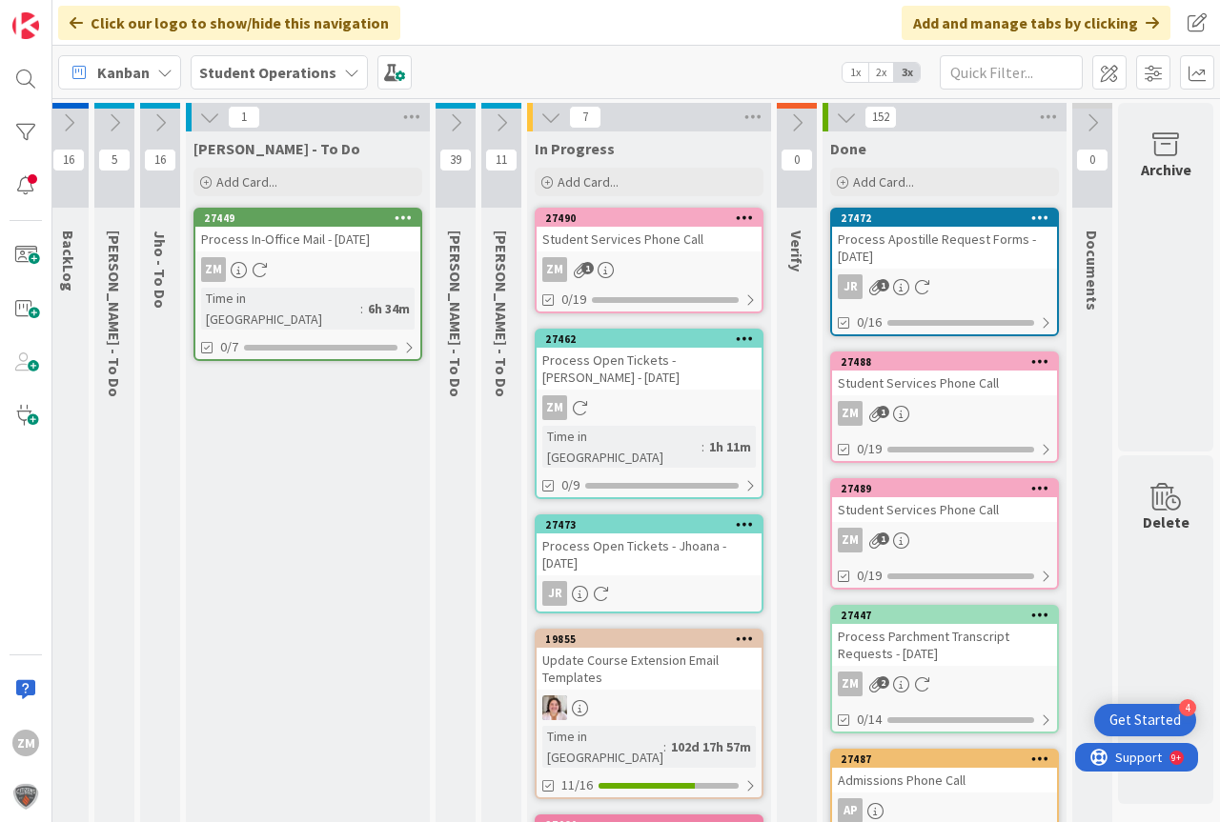
click at [612, 257] on div "ZM 1" at bounding box center [648, 269] width 225 height 25
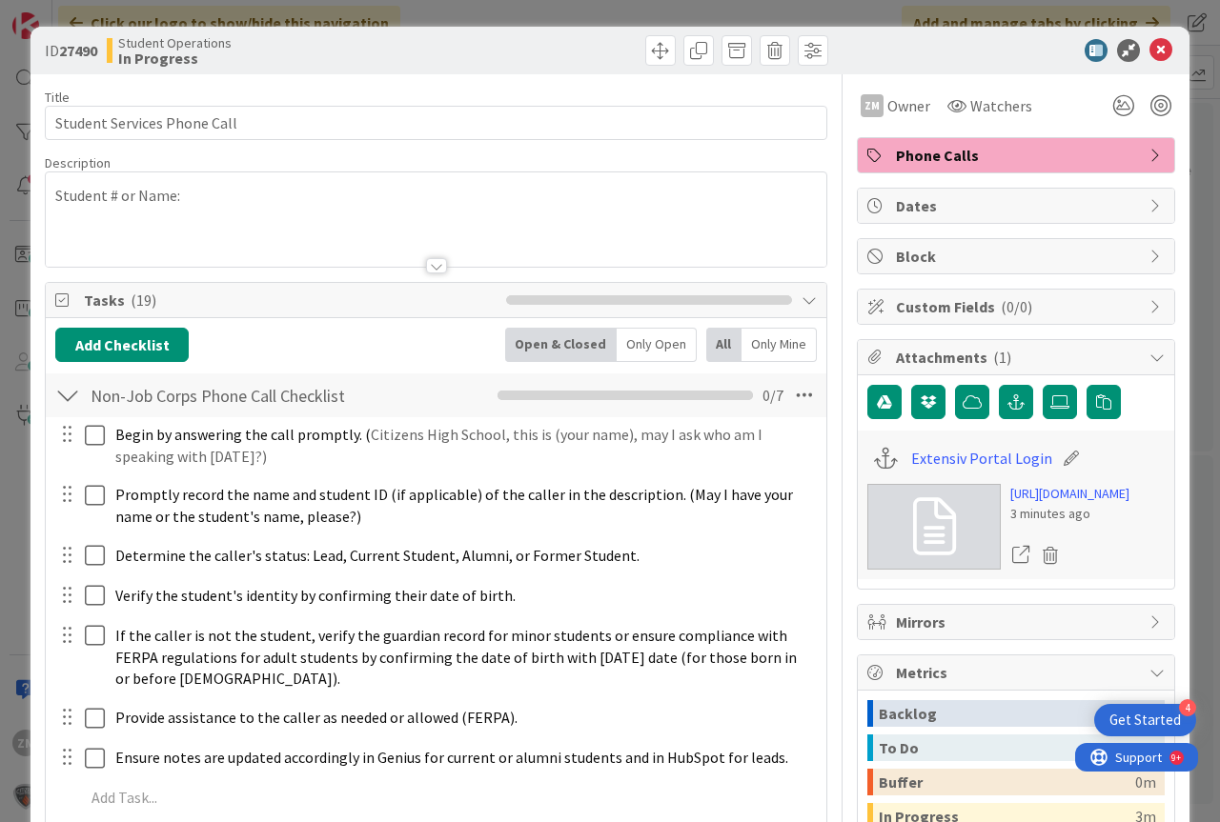
click at [199, 209] on div "Student # or Name:" at bounding box center [436, 219] width 780 height 94
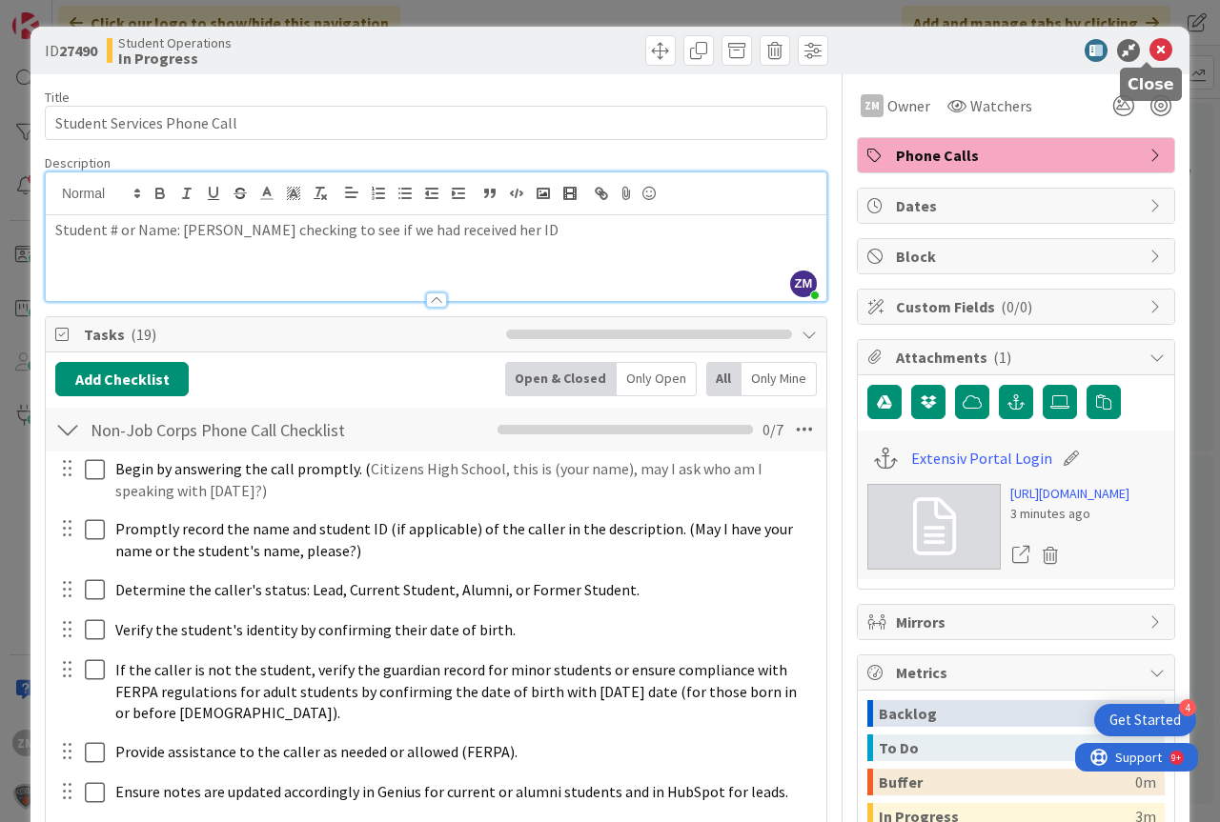
click at [1149, 48] on icon at bounding box center [1160, 50] width 23 height 23
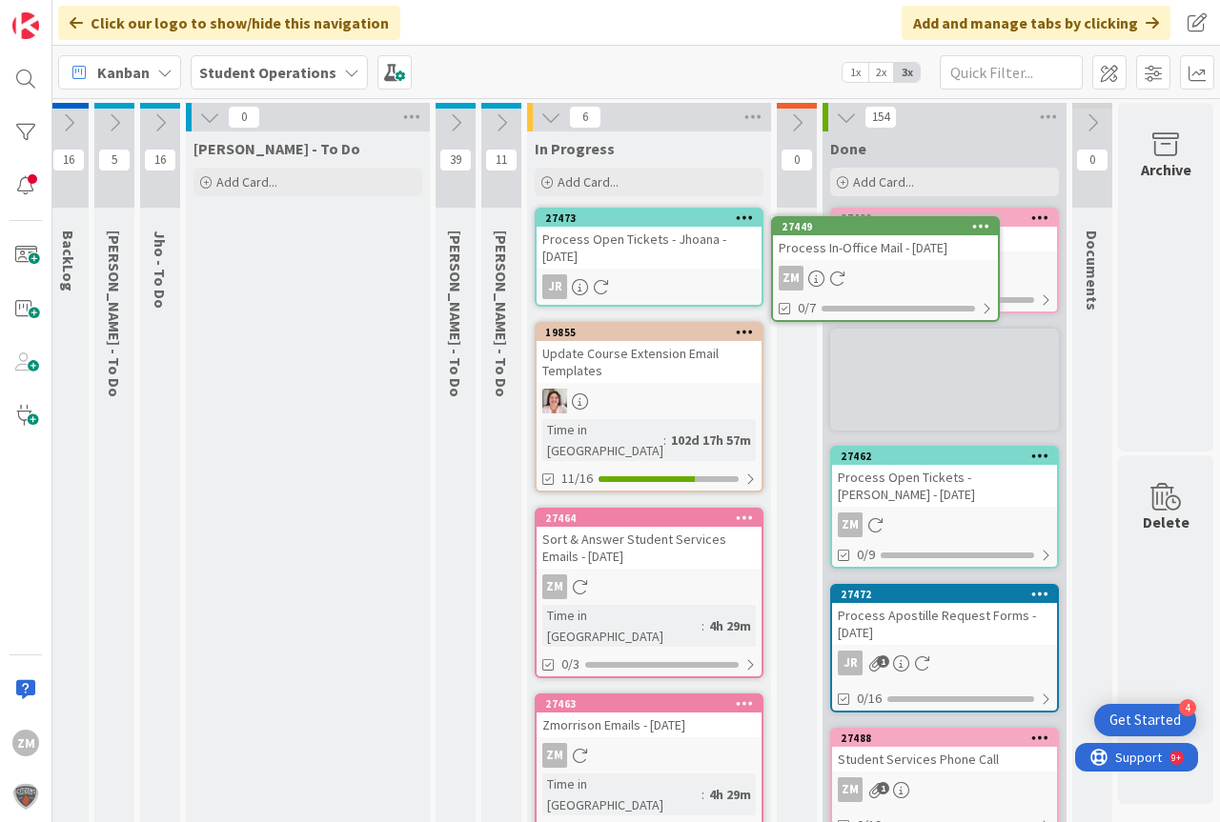
scroll to position [0, 71]
